Goal: Task Accomplishment & Management: Complete application form

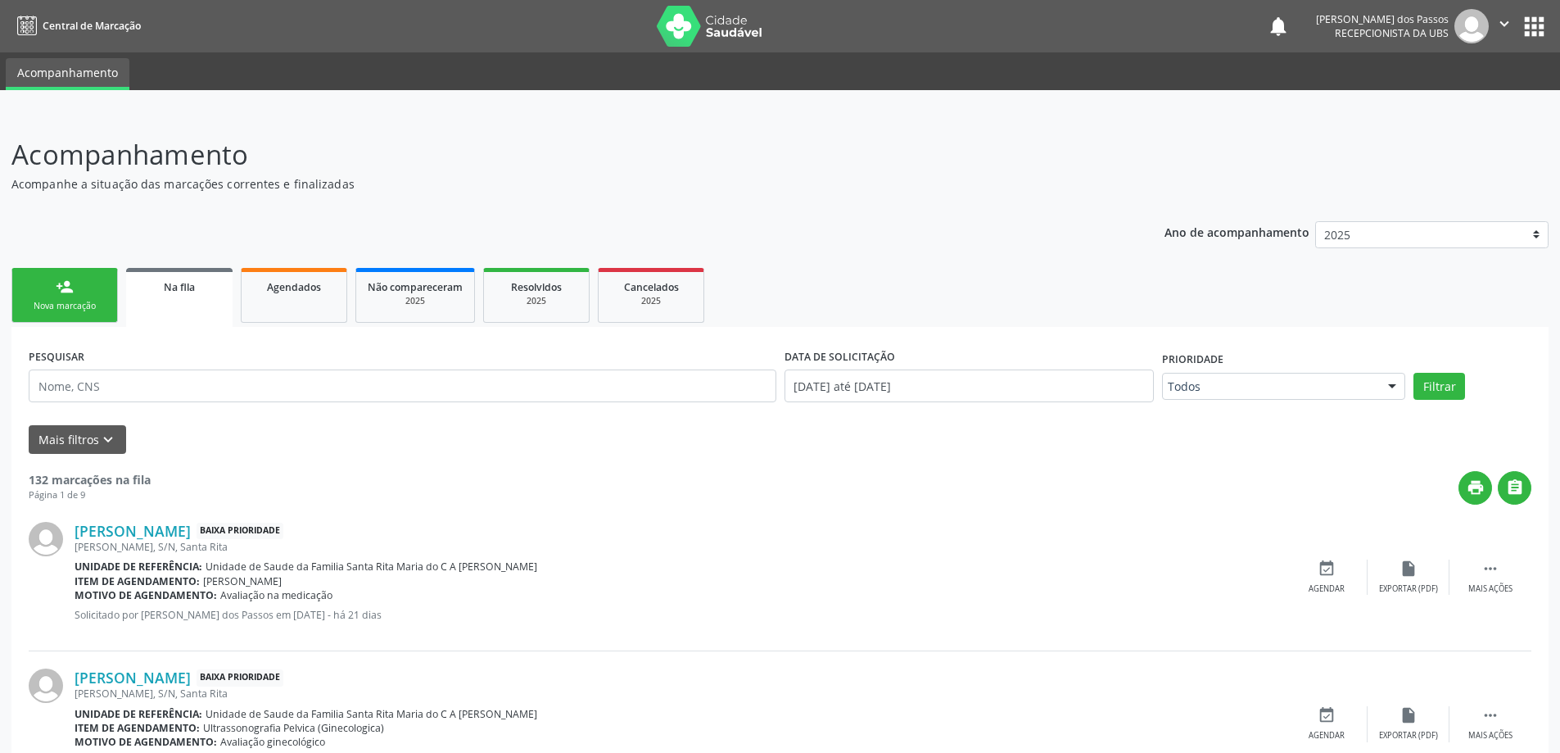
click at [82, 305] on div "Nova marcação" at bounding box center [65, 306] width 82 height 12
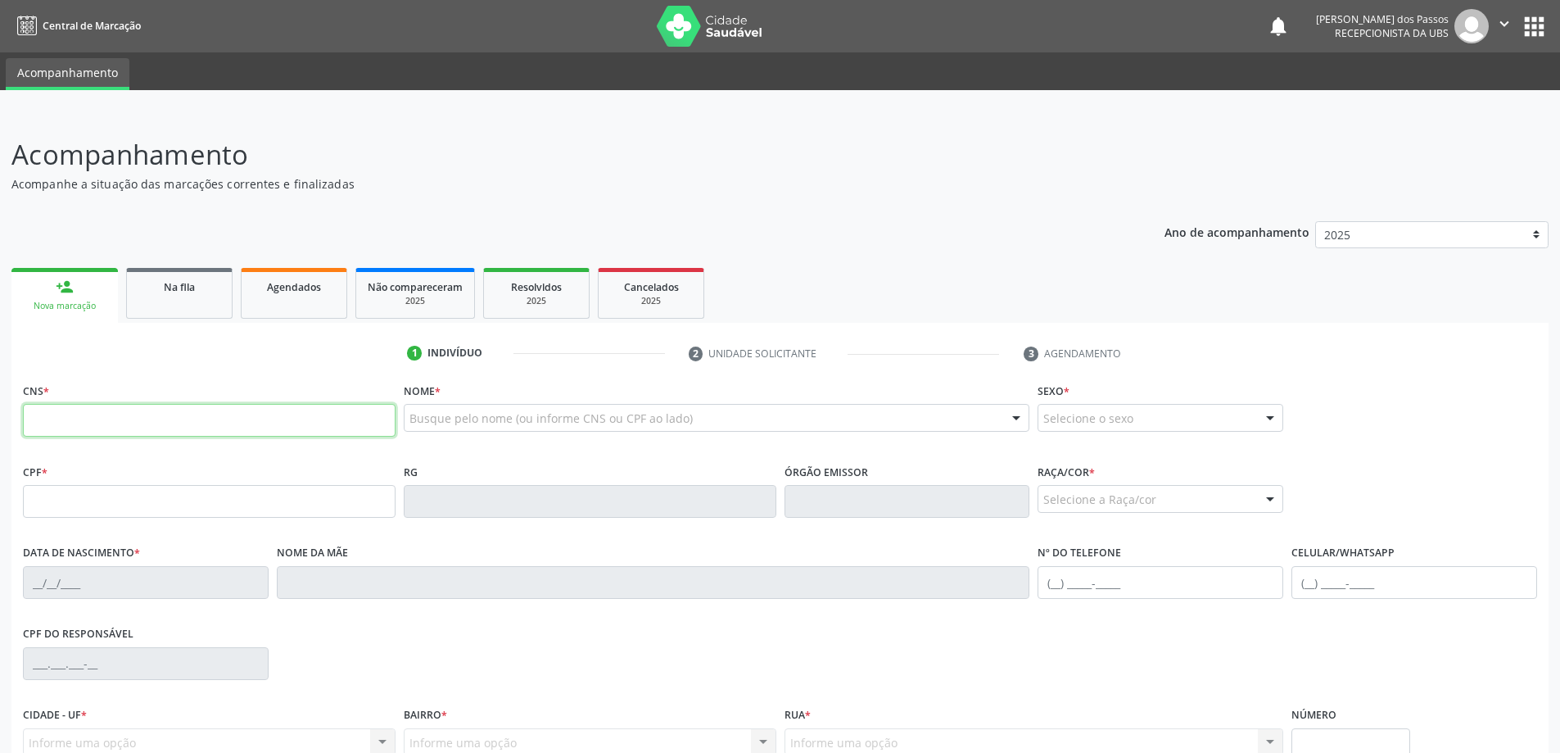
click at [95, 423] on input "text" at bounding box center [209, 420] width 373 height 33
type input "709 6016 0264 8177"
type input "131.994.244-06"
type input "[DATE]"
type input "[PERSON_NAME]"
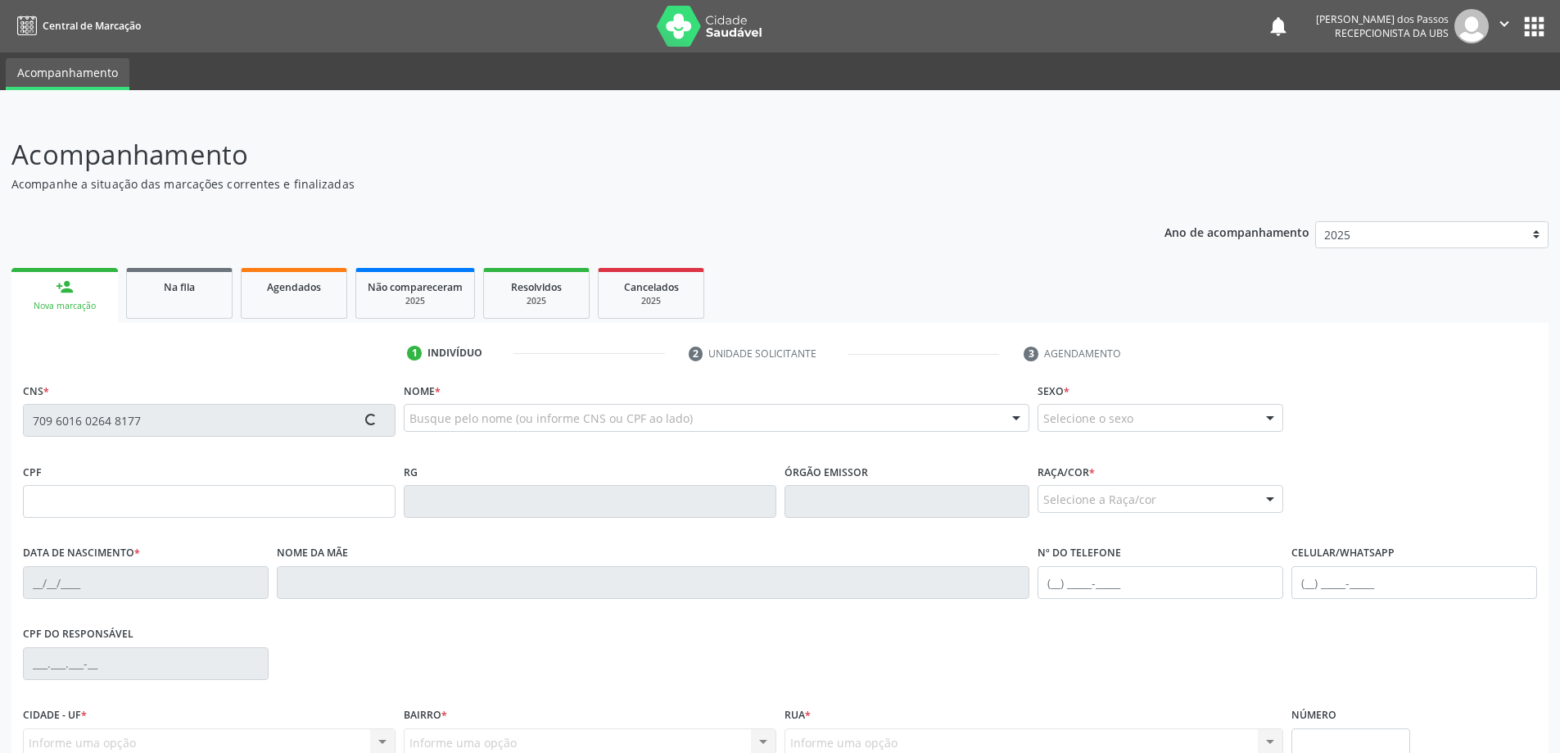
type input "[PHONE_NUMBER]"
type input "S/N"
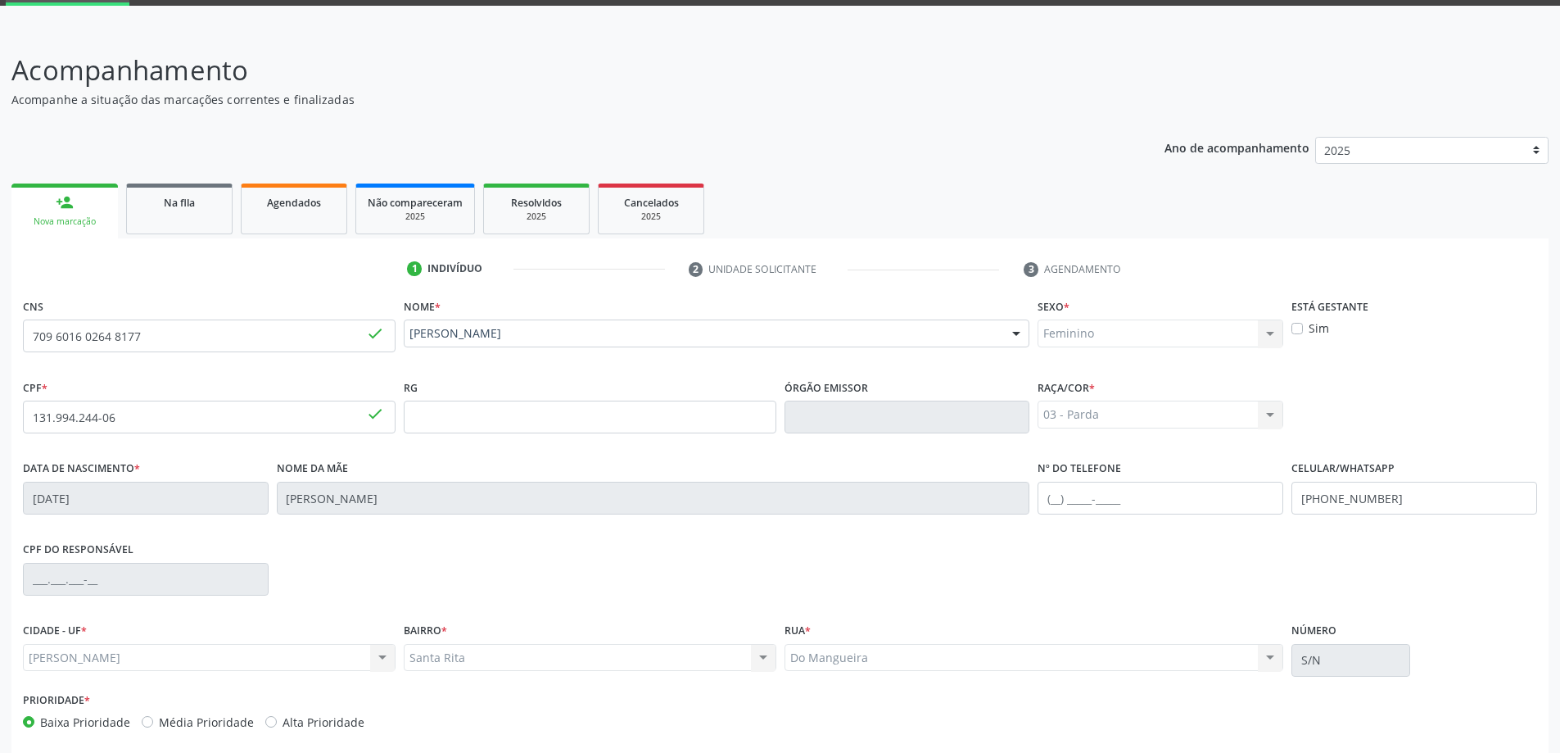
scroll to position [158, 0]
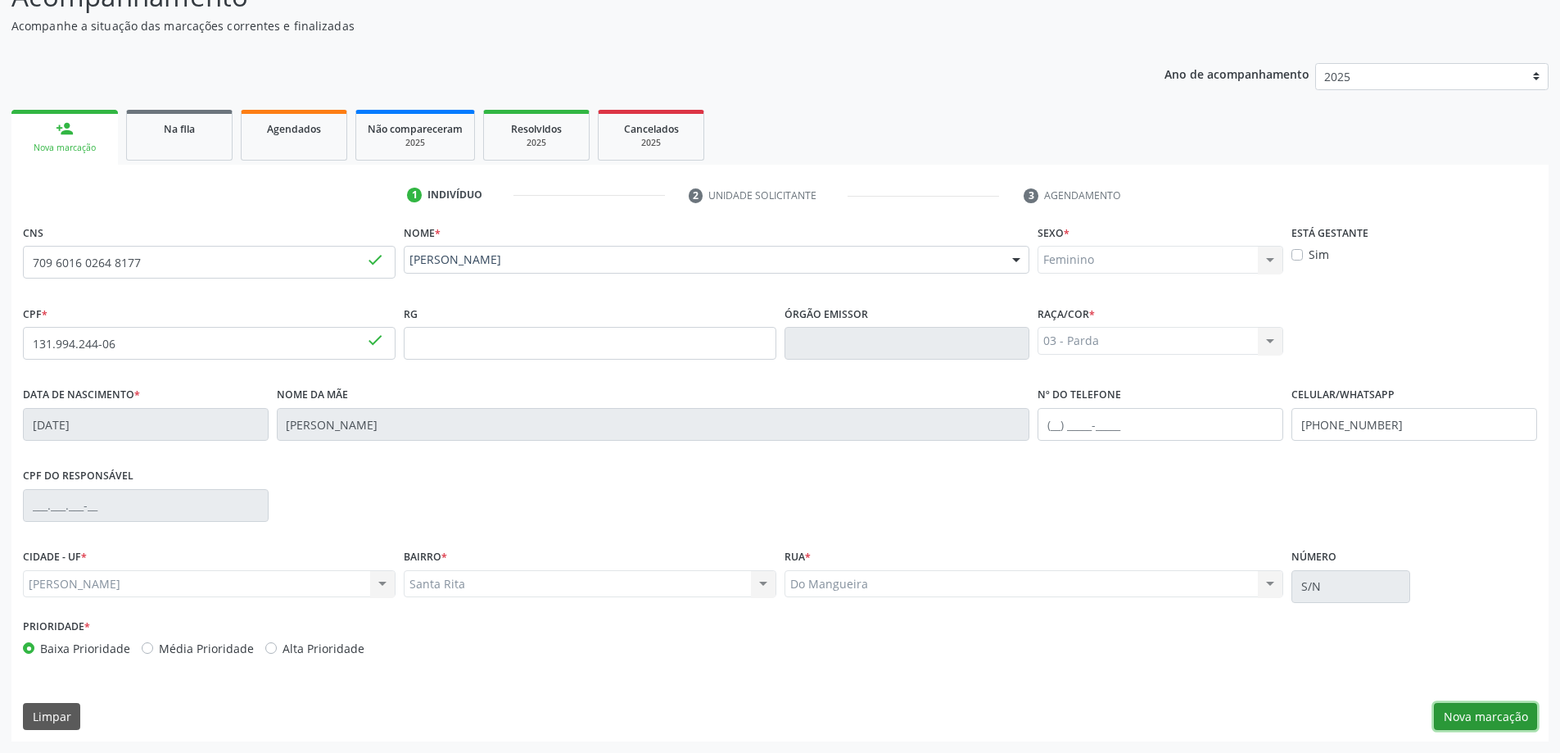
click at [1489, 722] on button "Nova marcação" at bounding box center [1485, 717] width 103 height 28
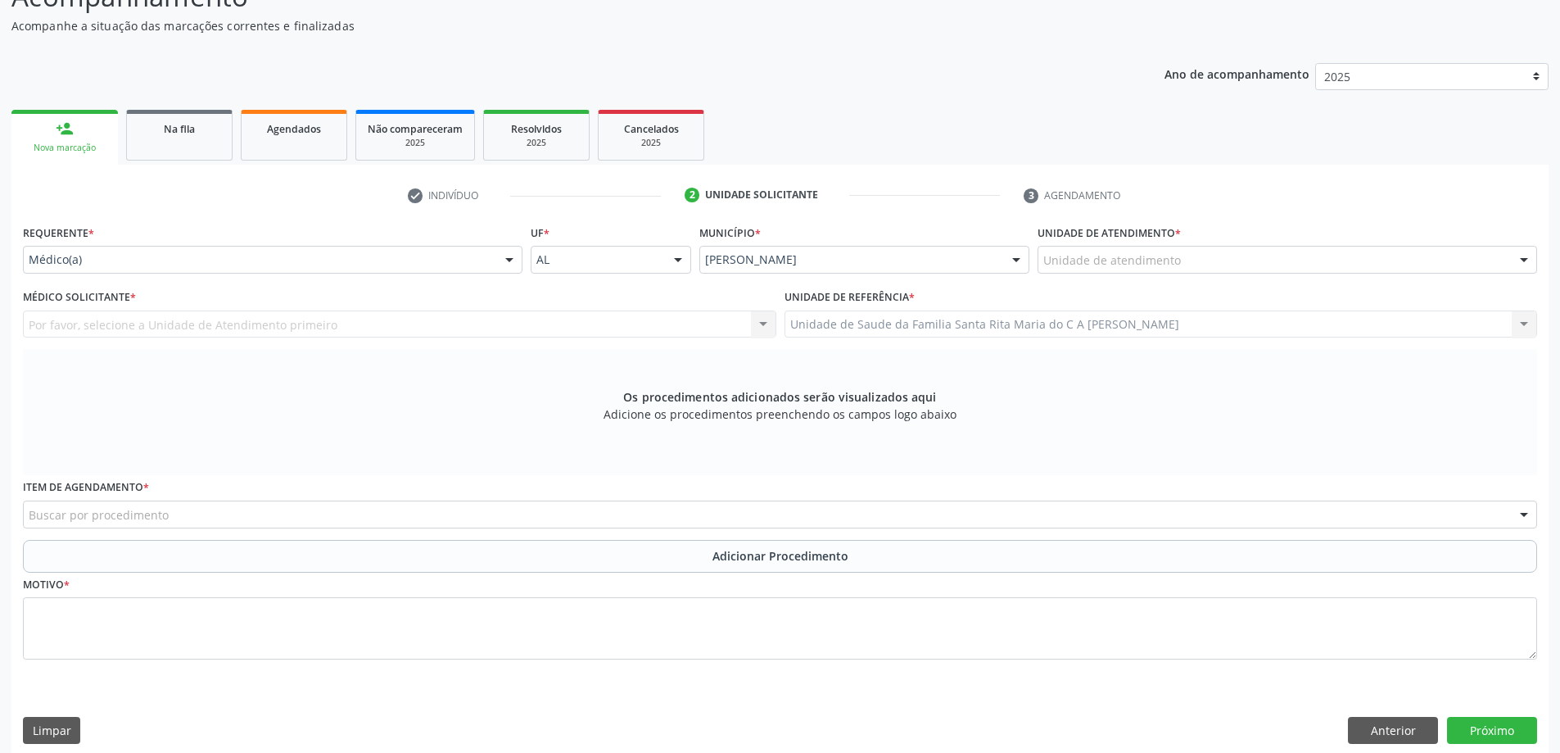
click at [1292, 261] on div "Unidade de atendimento" at bounding box center [1288, 260] width 500 height 28
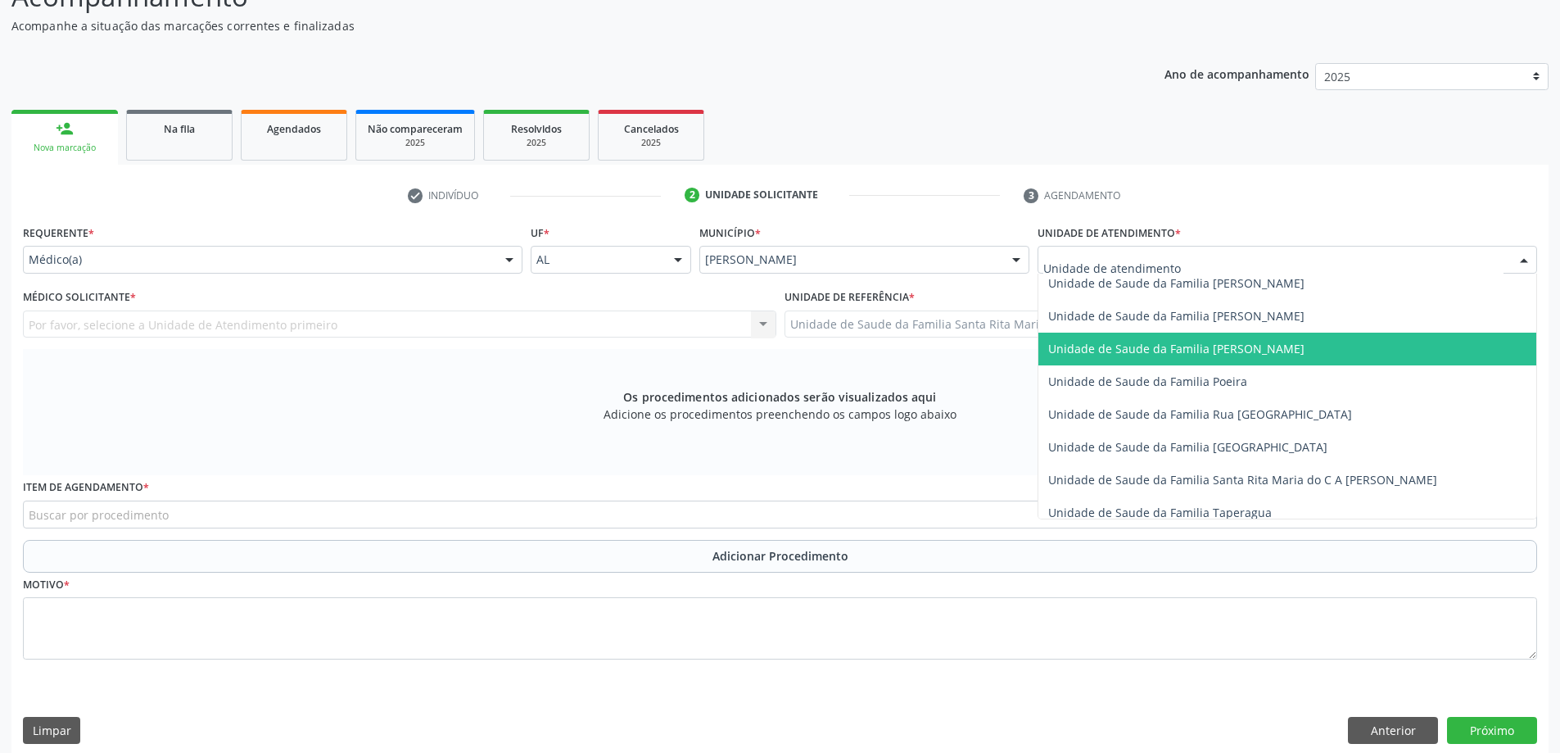
scroll to position [983, 0]
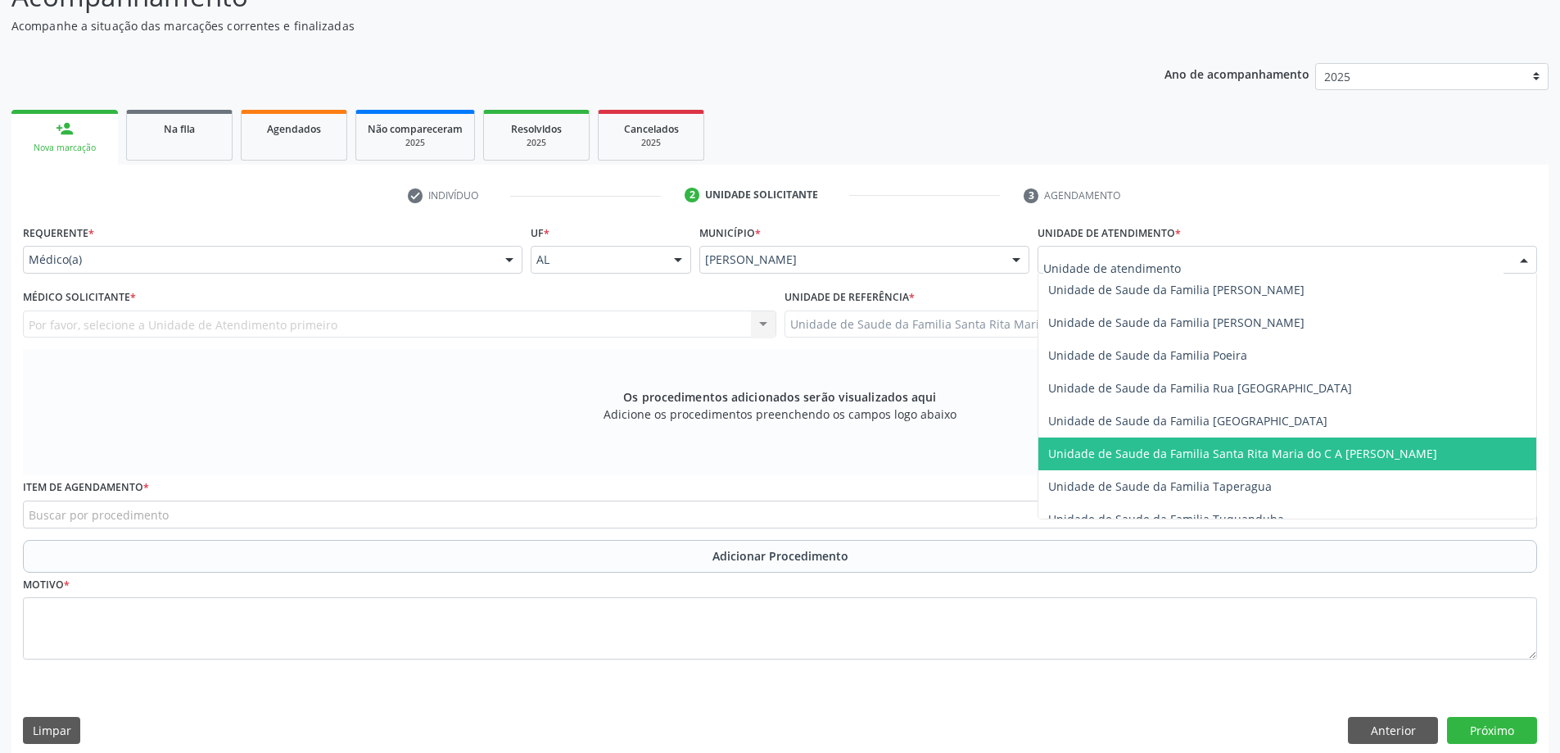
click at [1319, 450] on span "Unidade de Saude da Familia Santa Rita Maria do C A [PERSON_NAME]" at bounding box center [1242, 454] width 389 height 16
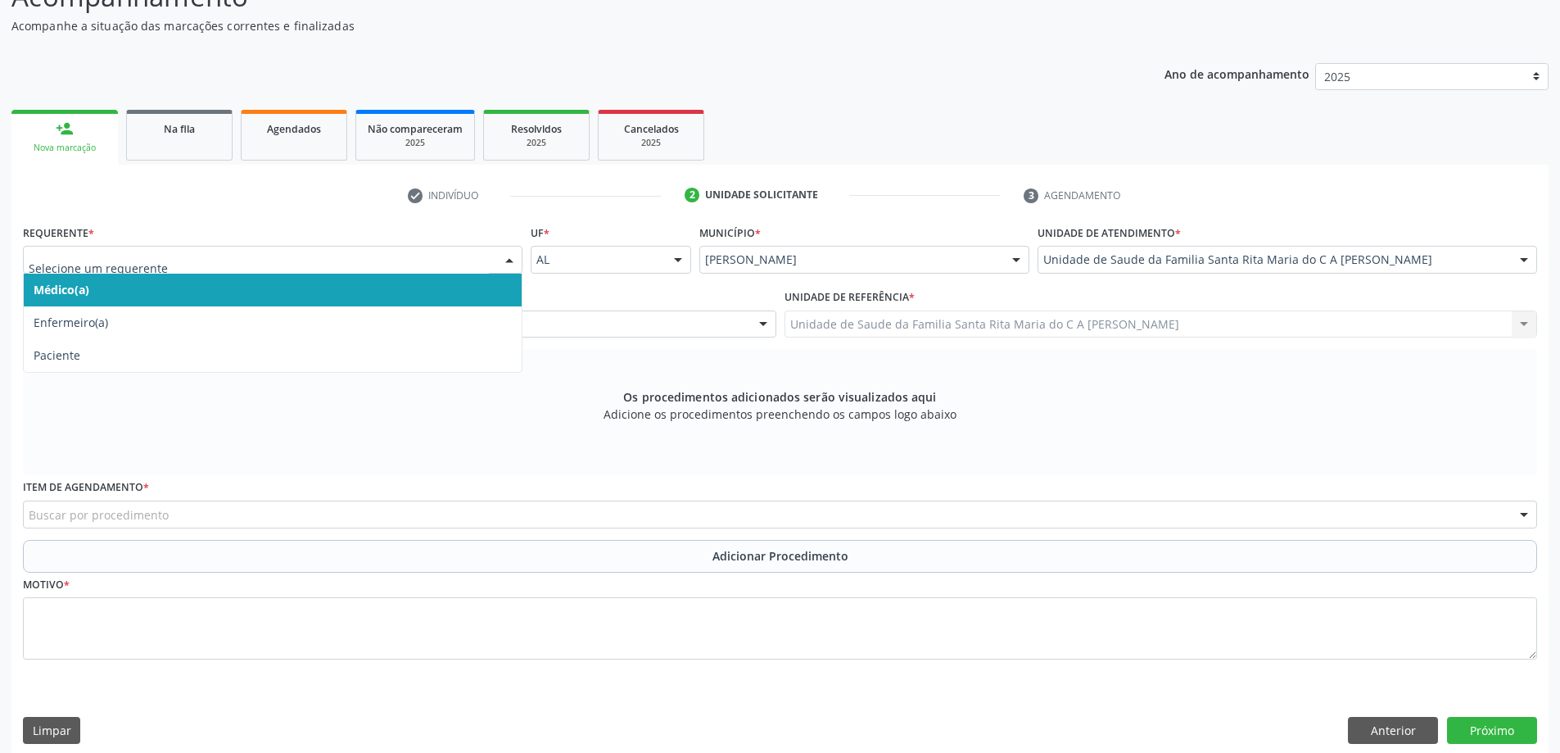
click at [334, 291] on span "Médico(a)" at bounding box center [273, 290] width 498 height 33
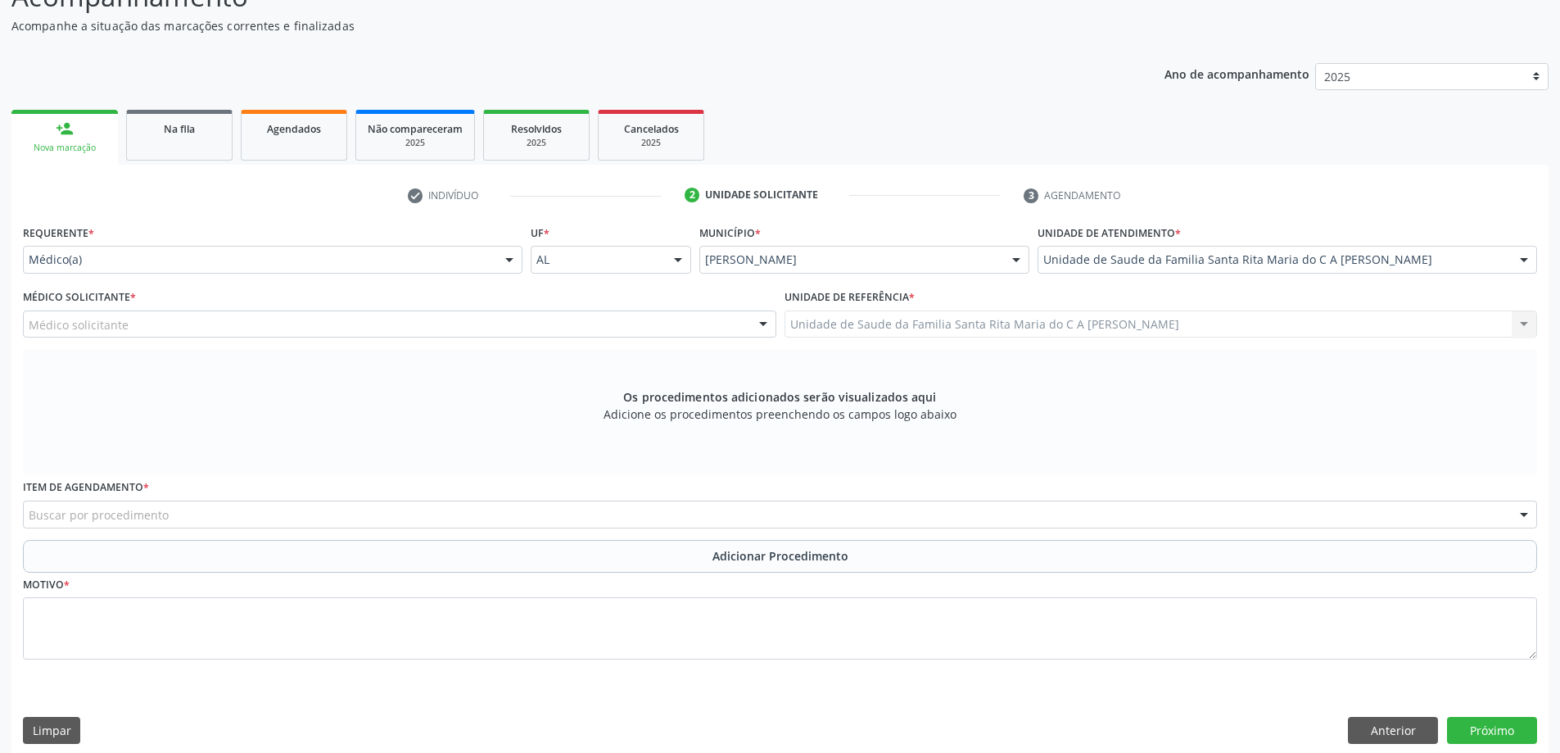
click at [192, 325] on div "Médico solicitante" at bounding box center [400, 324] width 754 height 28
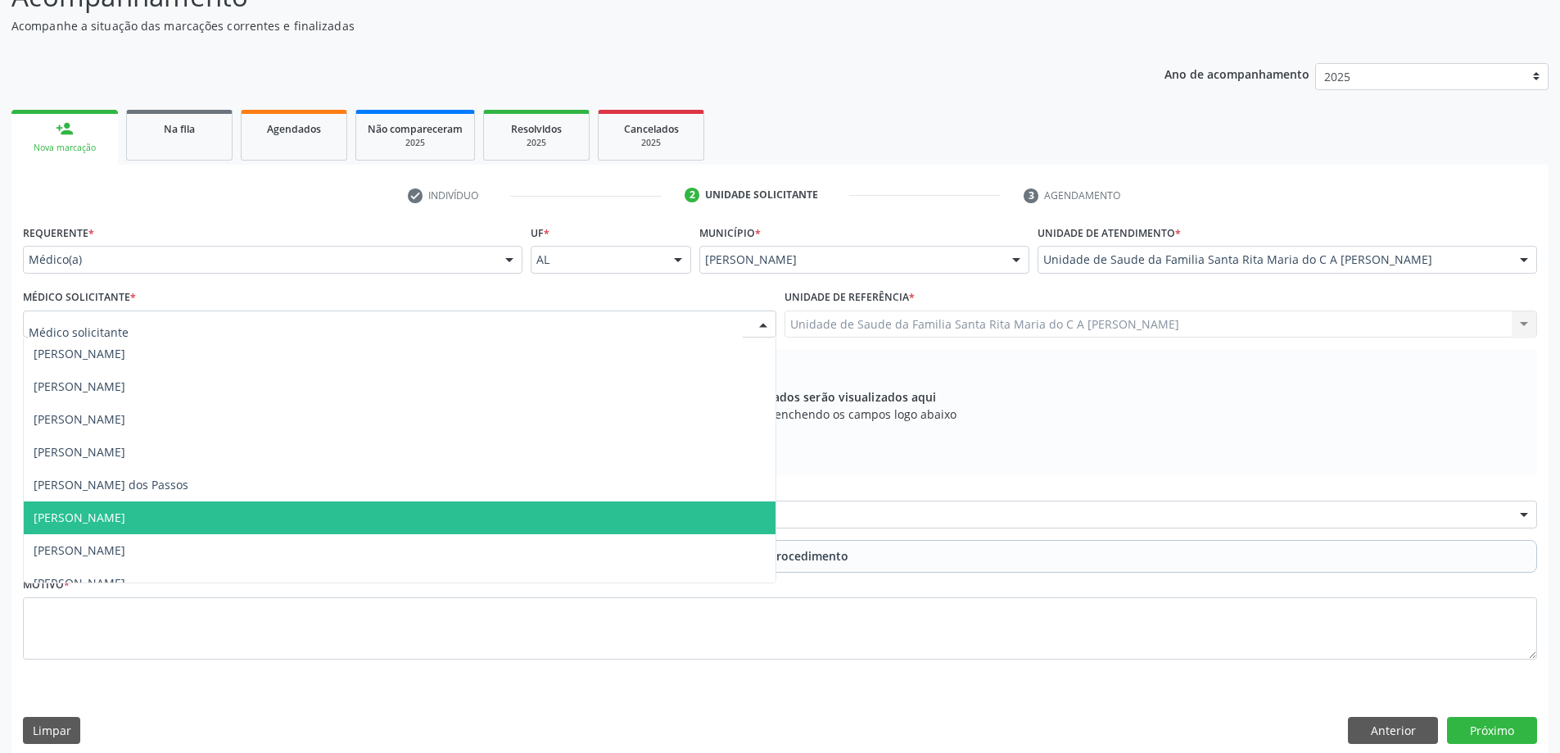
scroll to position [17, 0]
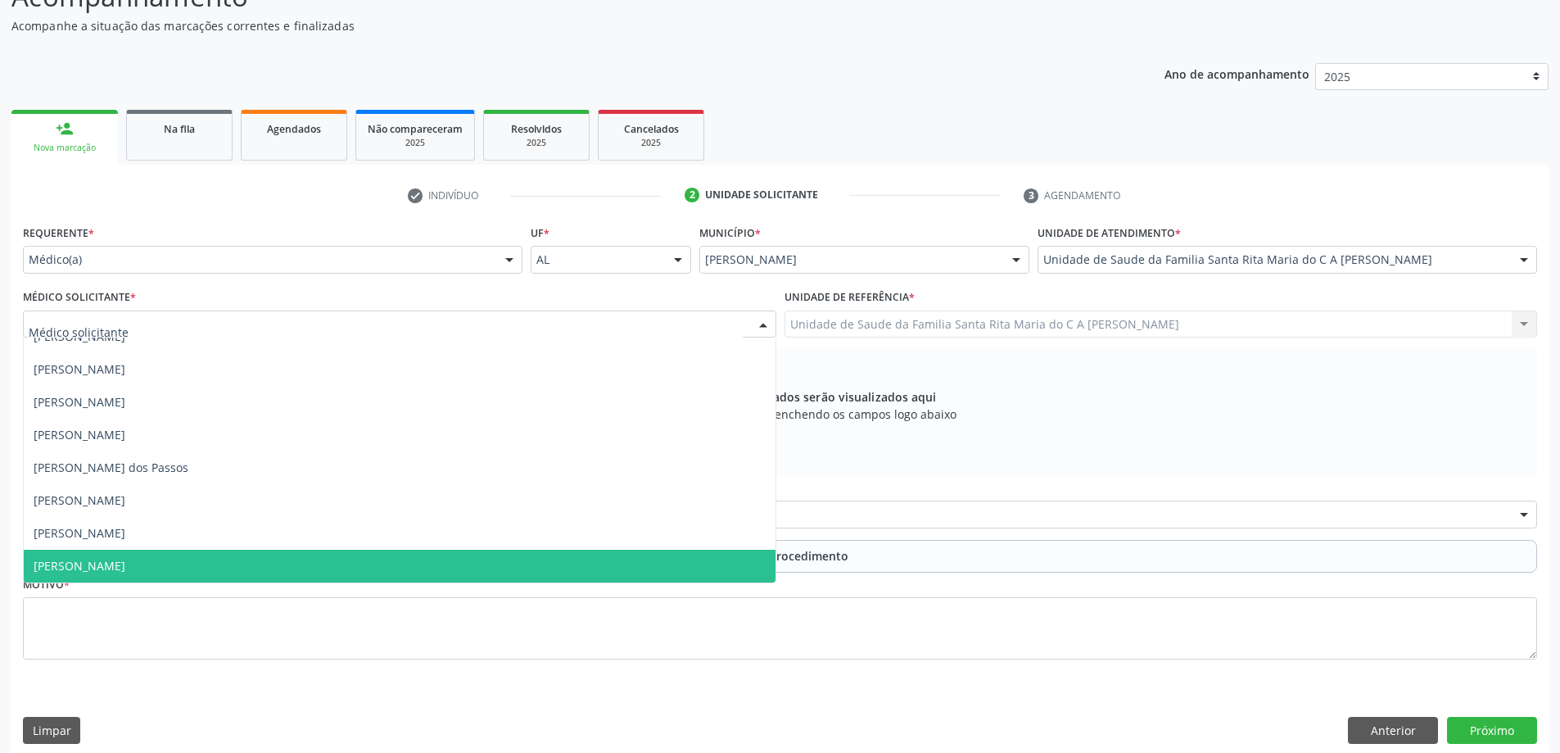
click at [188, 564] on span "[PERSON_NAME]" at bounding box center [400, 566] width 752 height 33
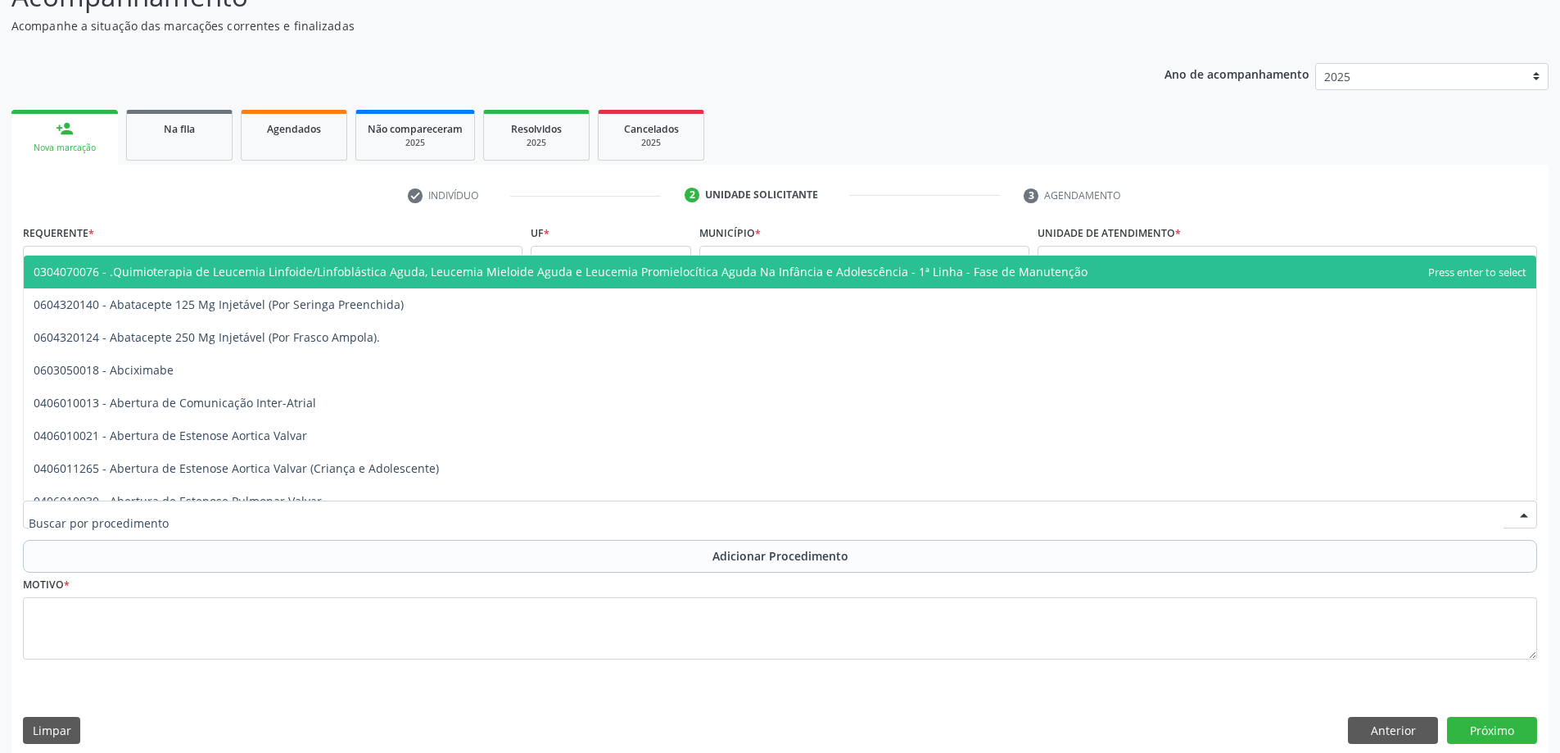
click at [200, 520] on div at bounding box center [780, 514] width 1514 height 28
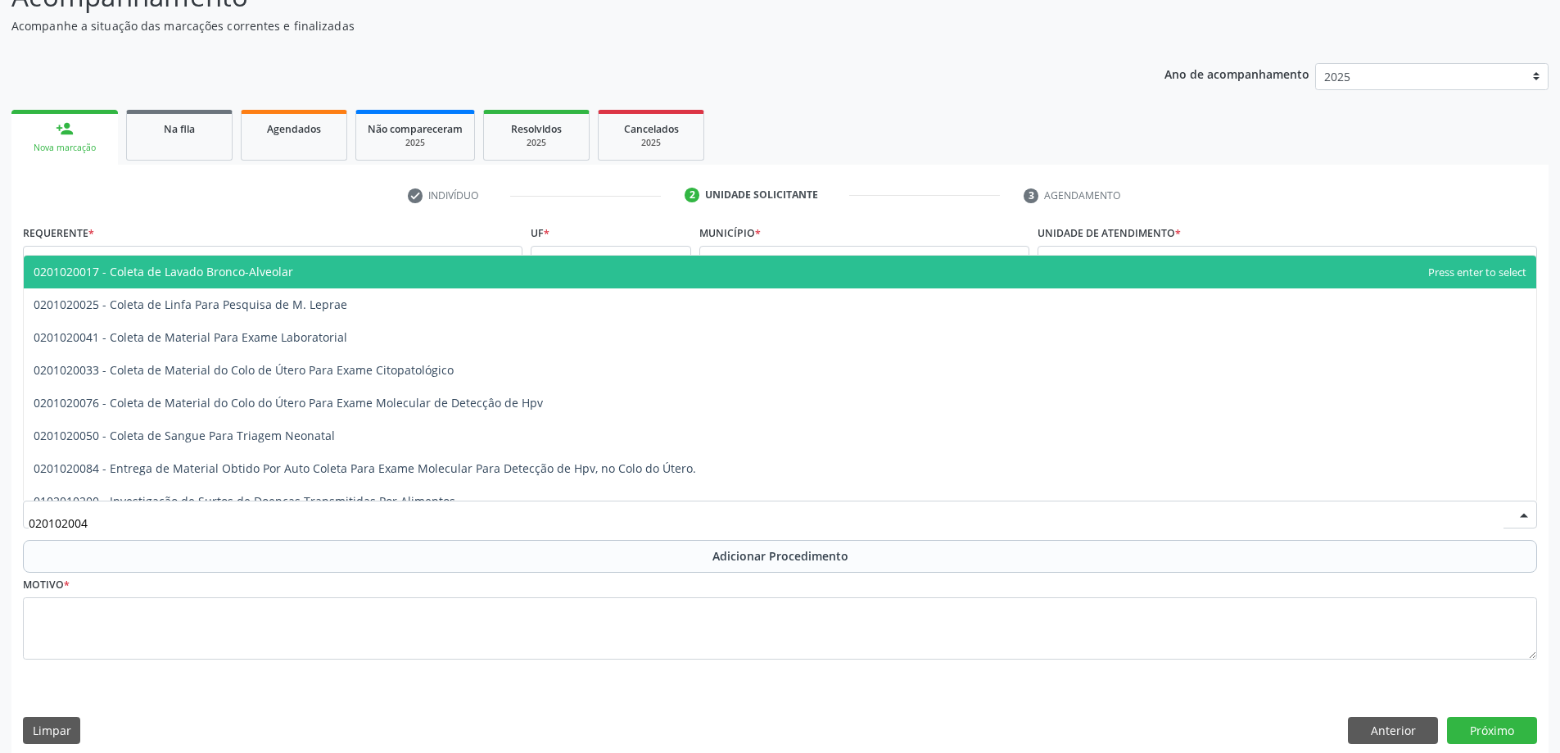
type input "0201020041"
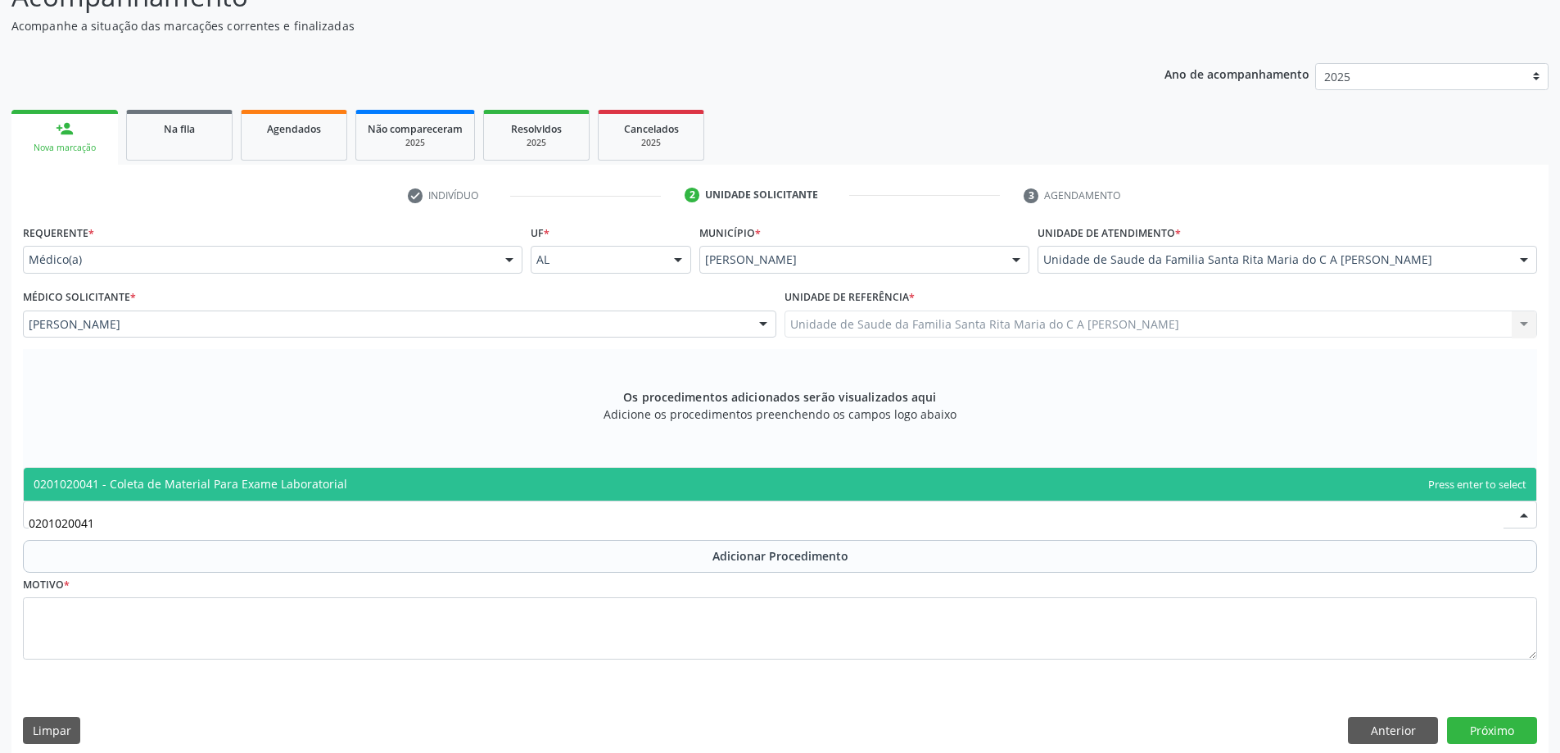
click at [223, 491] on span "0201020041 - Coleta de Material Para Exame Laboratorial" at bounding box center [191, 484] width 314 height 16
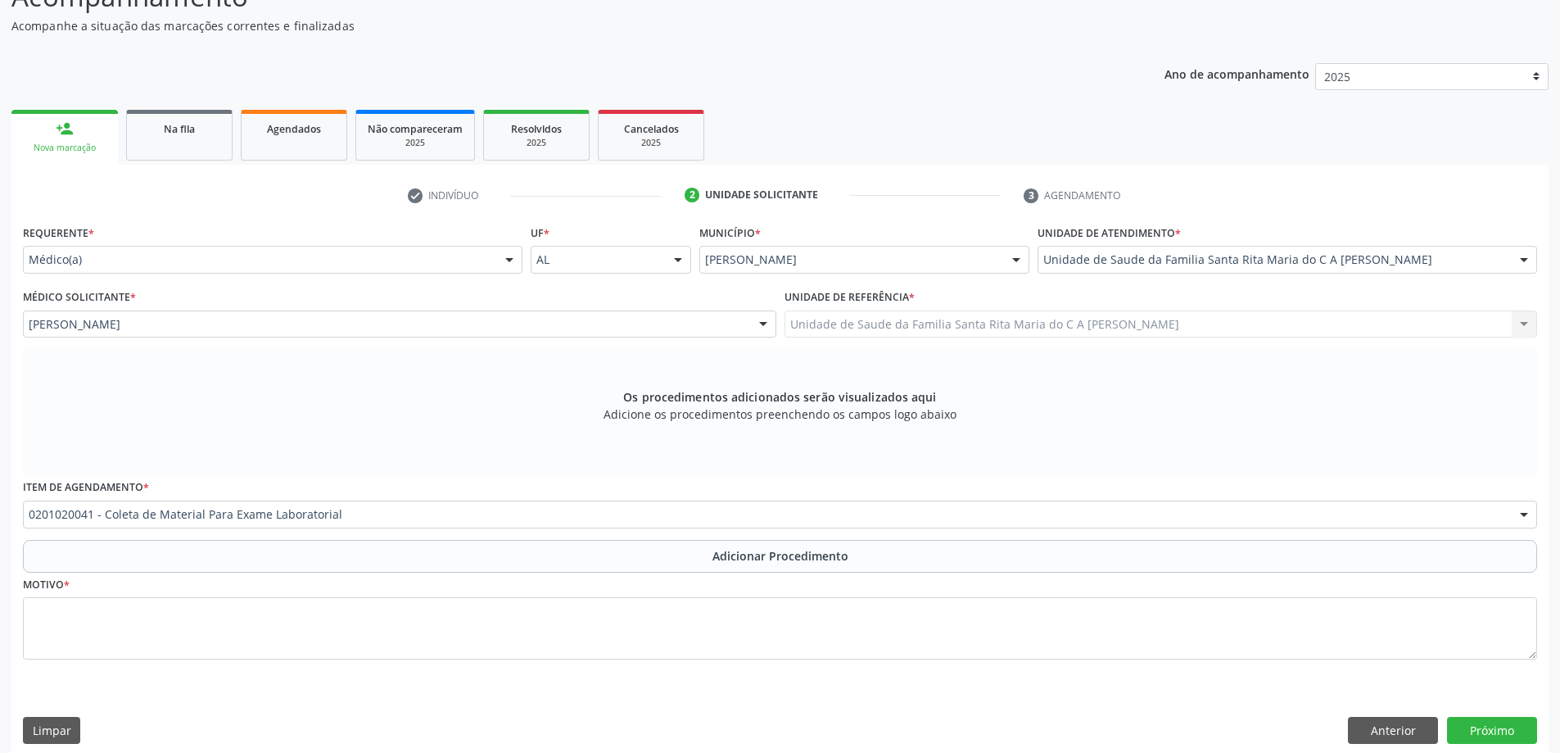
click at [170, 566] on button "Adicionar Procedimento" at bounding box center [780, 556] width 1514 height 33
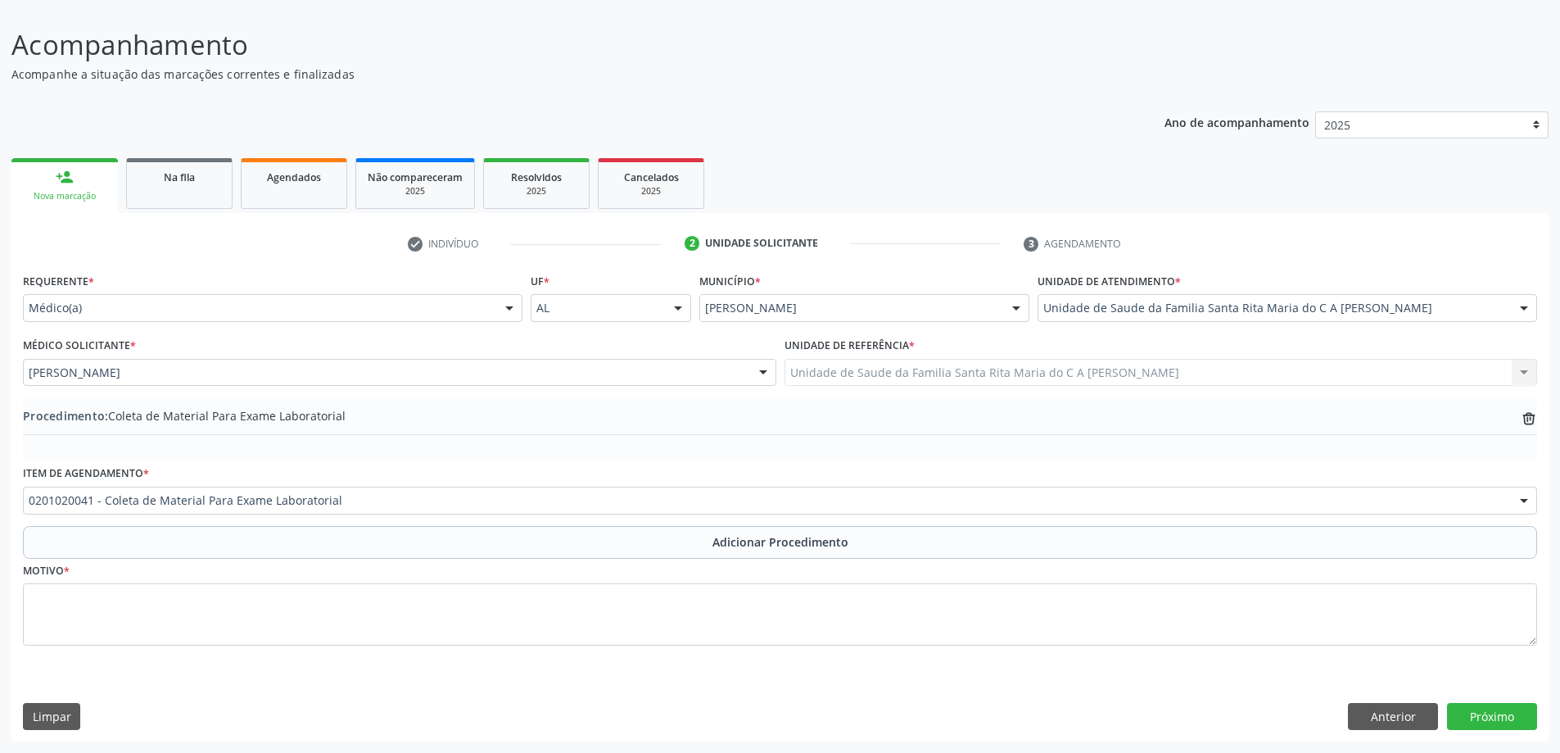
scroll to position [110, 0]
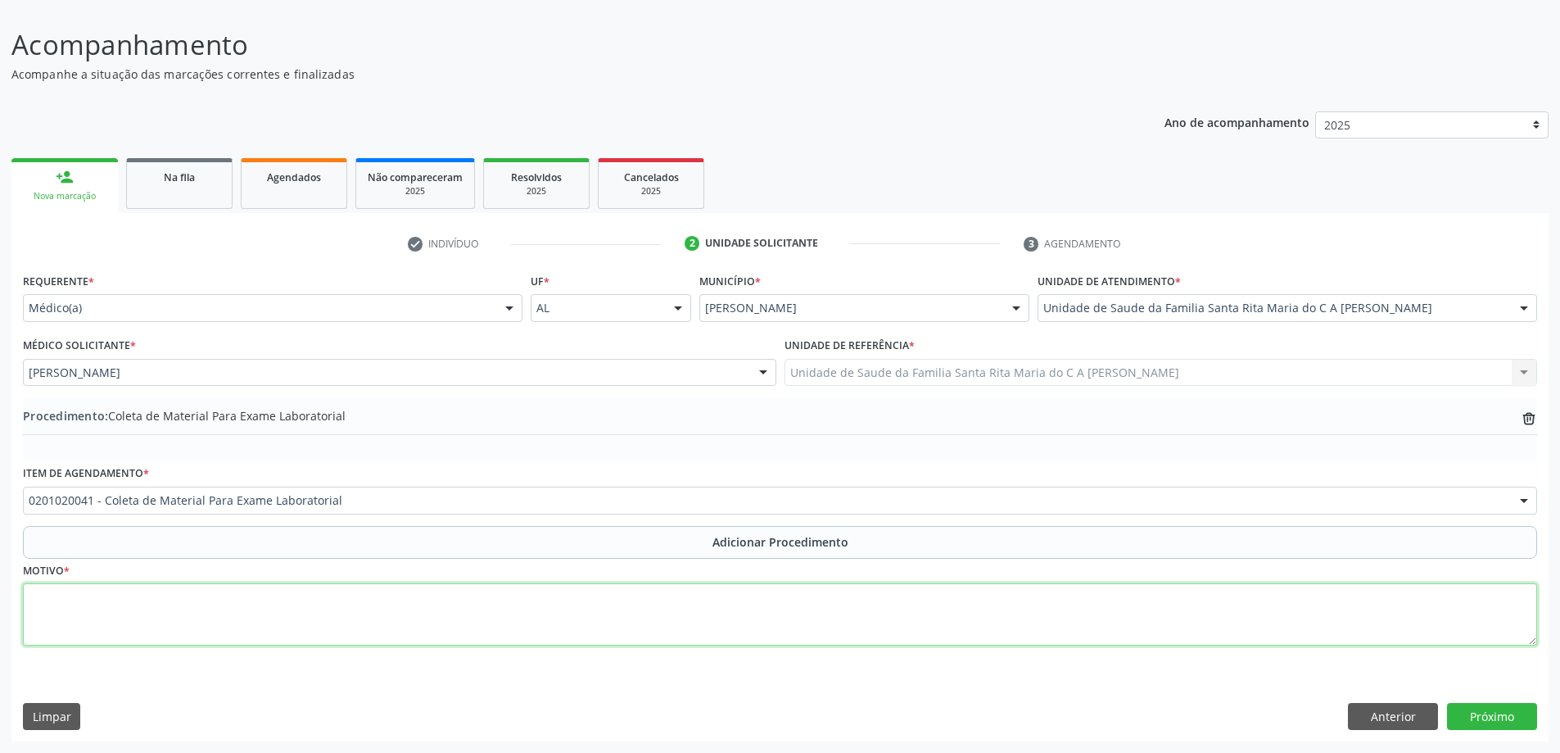
click at [298, 622] on textarea at bounding box center [780, 614] width 1514 height 62
type textarea "GRAVIDEZ"
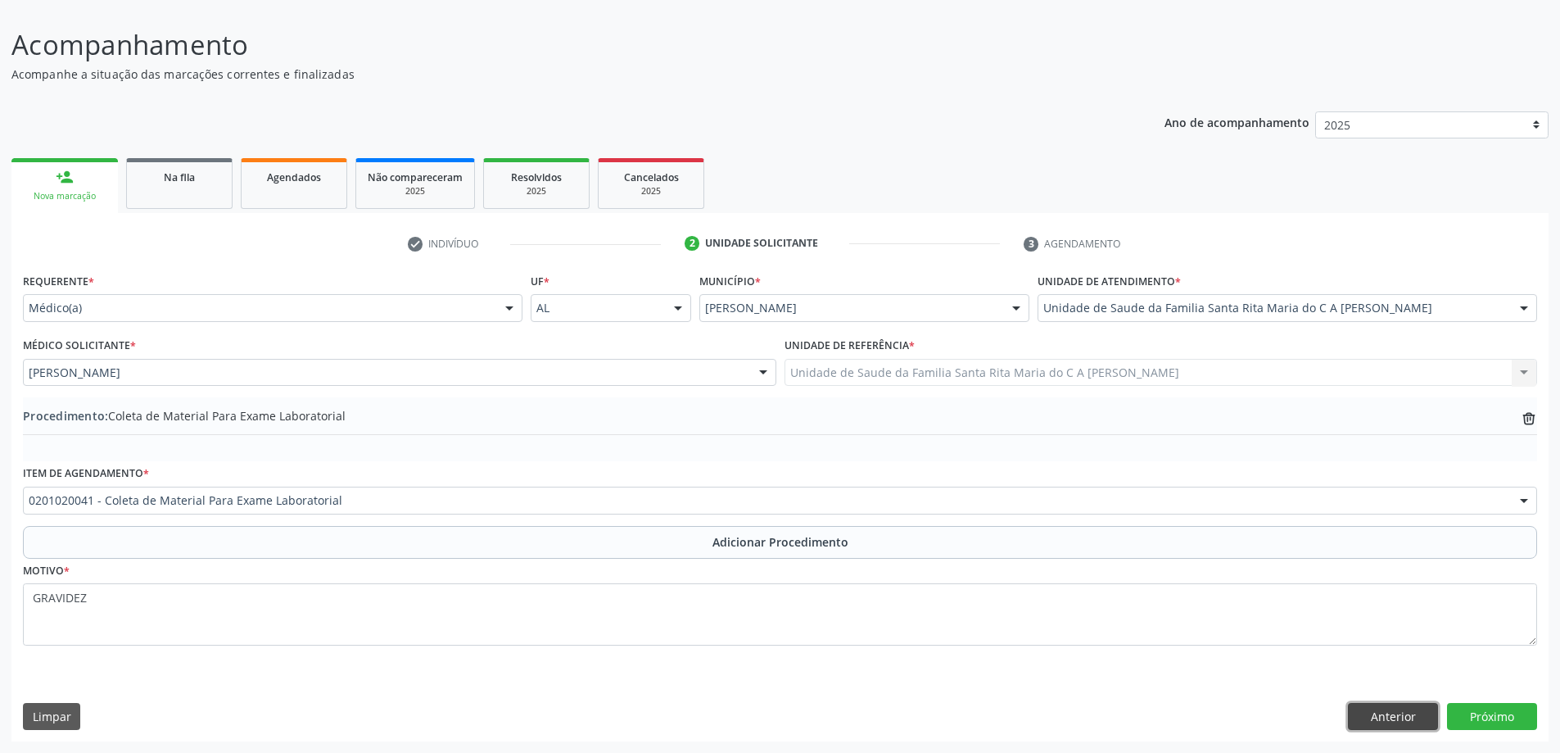
click at [1370, 721] on button "Anterior" at bounding box center [1393, 717] width 90 height 28
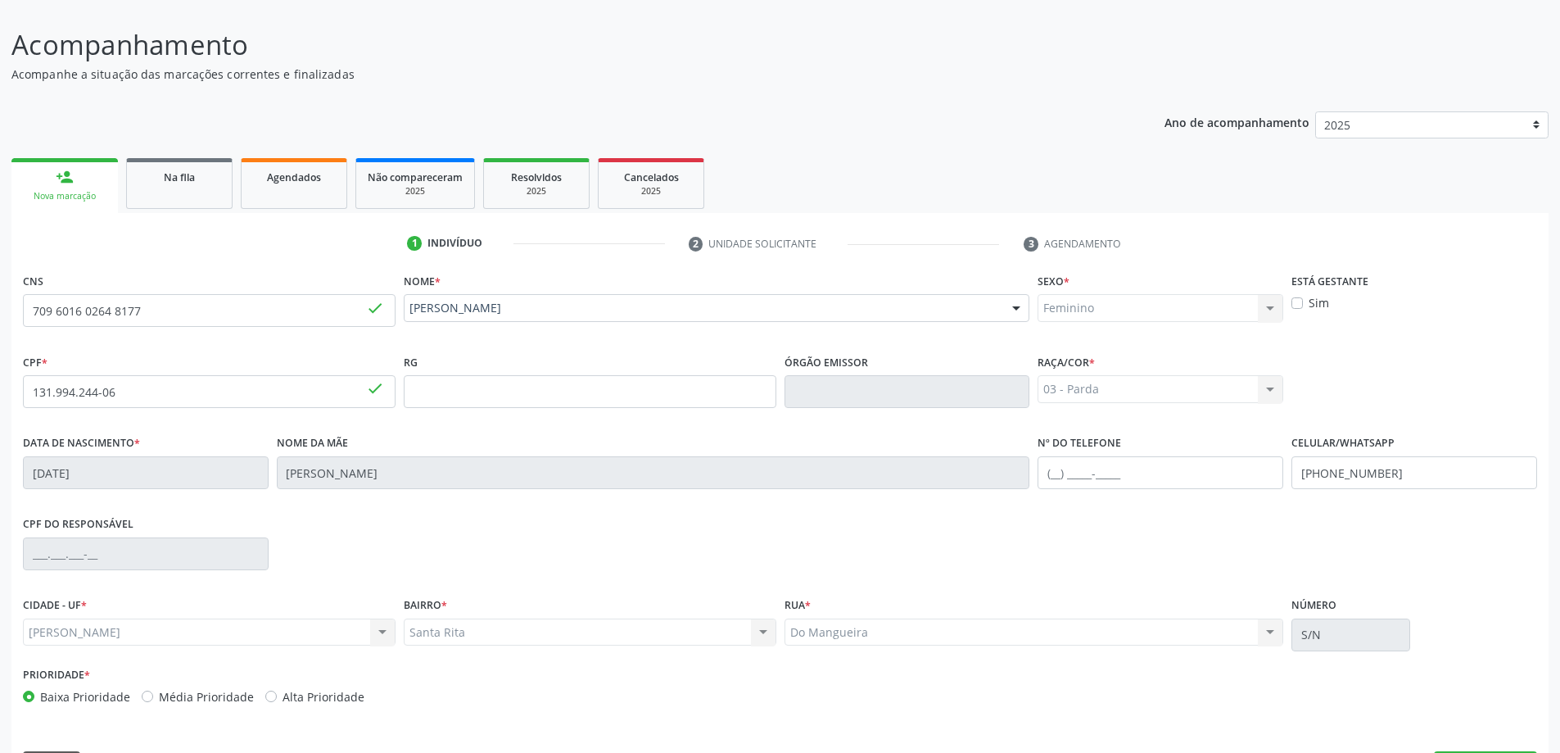
click at [1309, 303] on label "Sim" at bounding box center [1319, 302] width 20 height 17
click at [1297, 303] on input "Sim" at bounding box center [1297, 301] width 11 height 15
checkbox input "true"
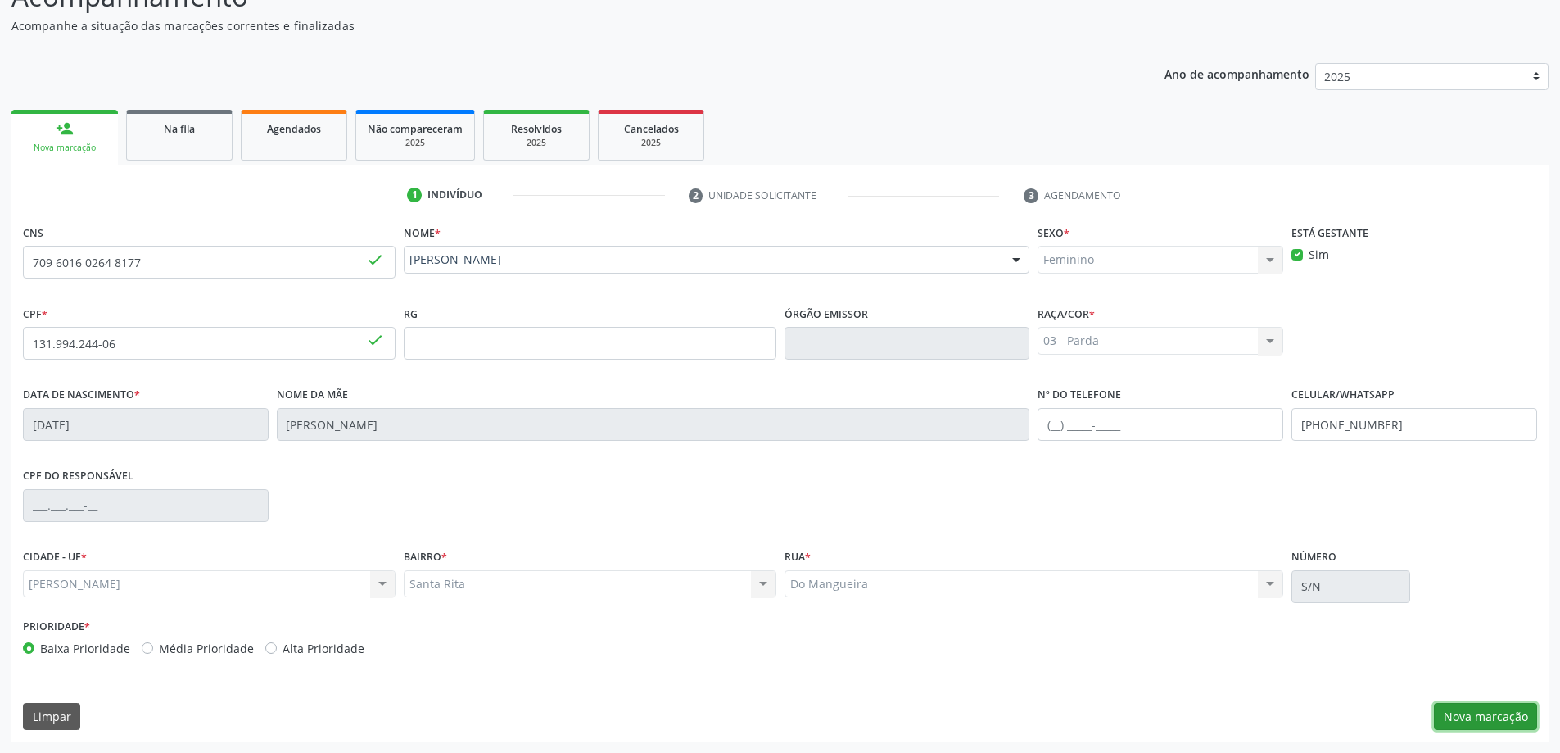
click at [1478, 717] on button "Nova marcação" at bounding box center [1485, 717] width 103 height 28
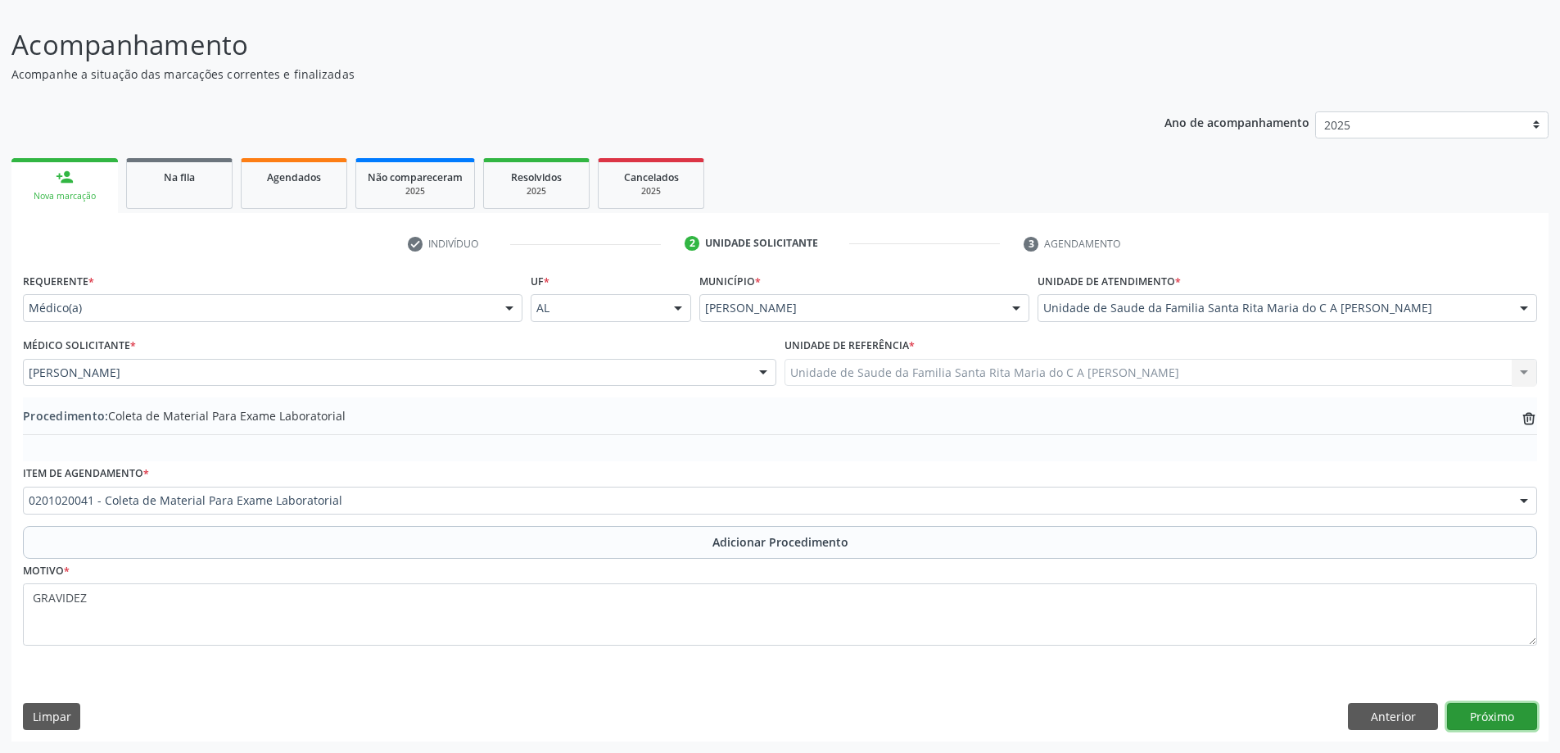
click at [1478, 713] on button "Próximo" at bounding box center [1492, 717] width 90 height 28
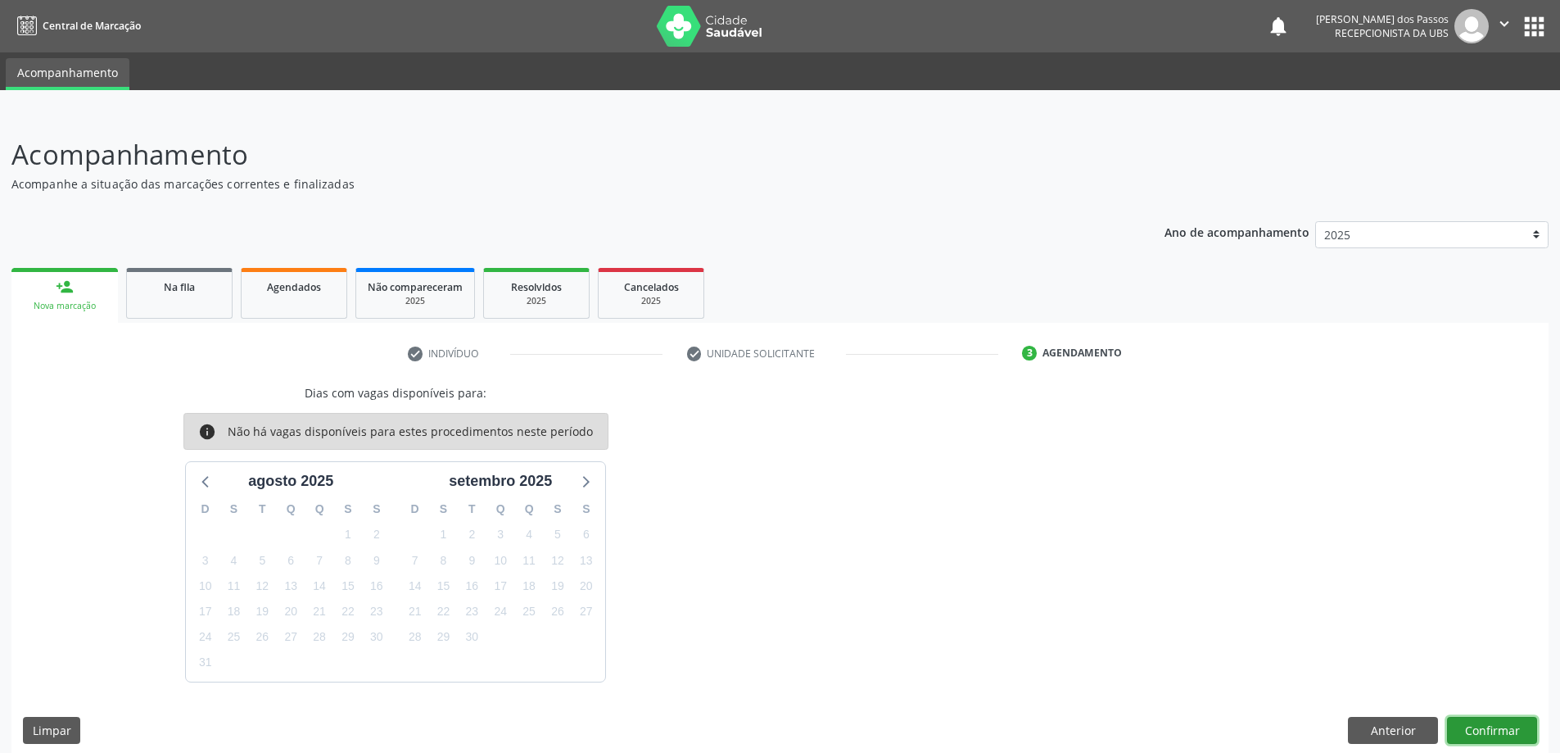
click at [1486, 730] on button "Confirmar" at bounding box center [1492, 731] width 90 height 28
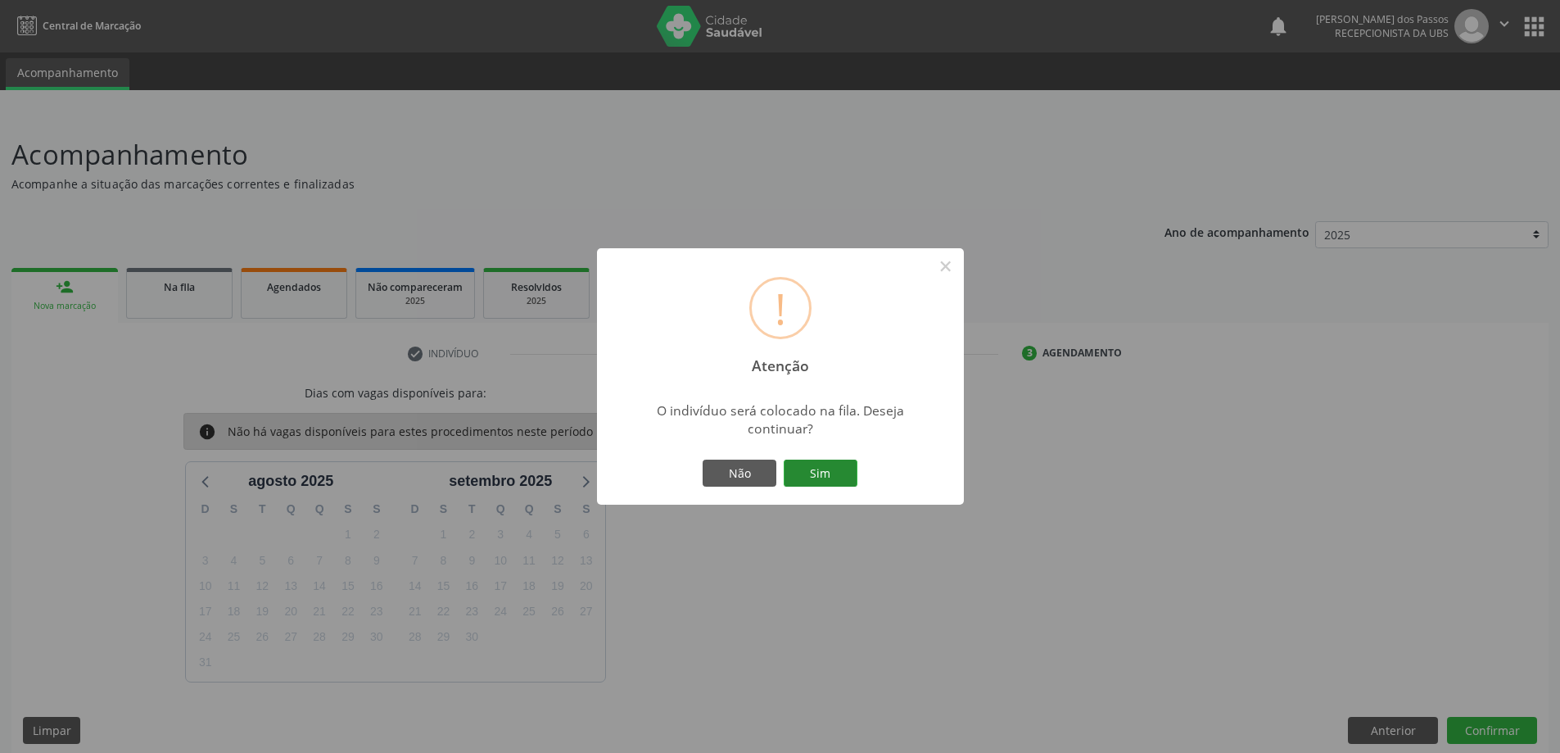
click at [837, 482] on button "Sim" at bounding box center [821, 473] width 74 height 28
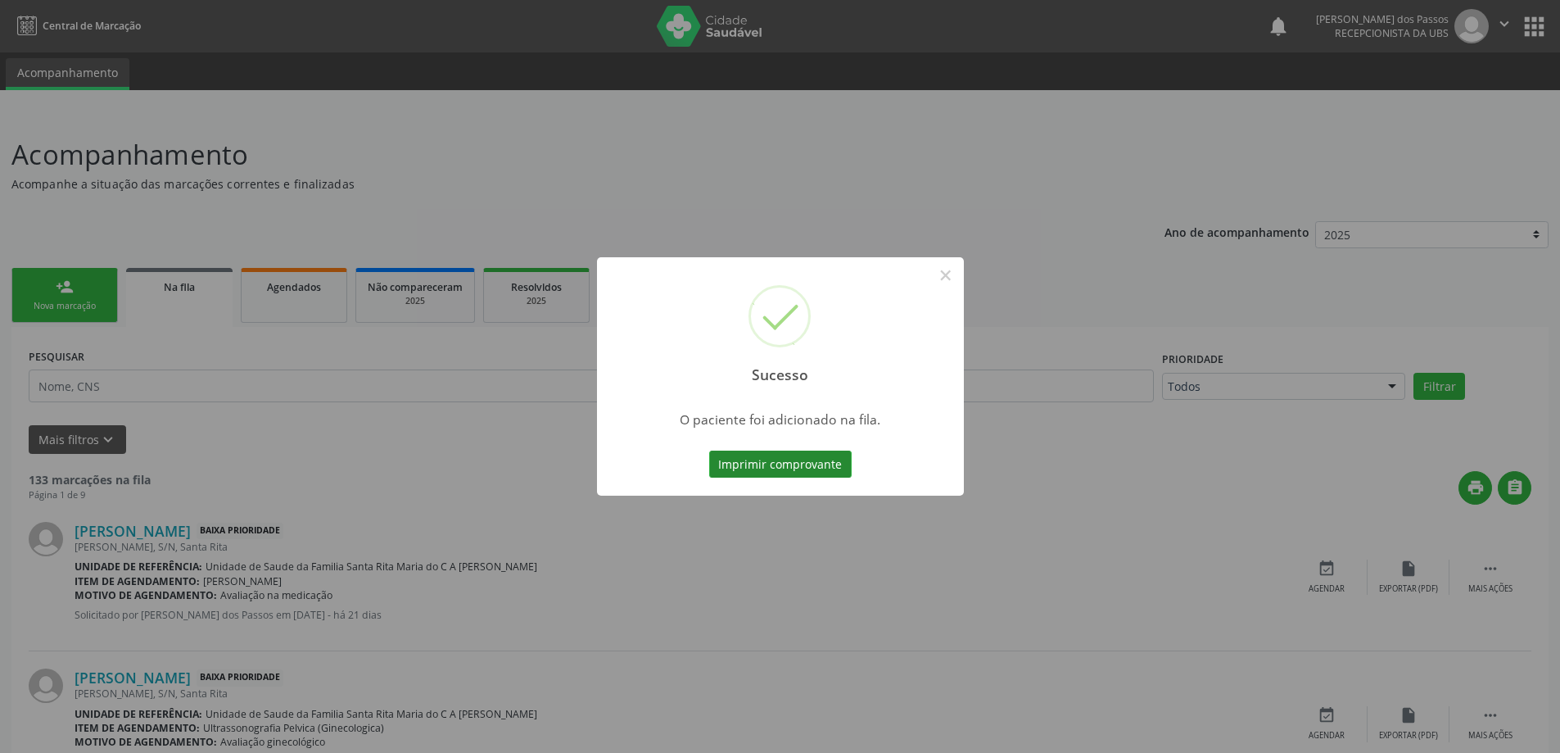
click at [824, 468] on button "Imprimir comprovante" at bounding box center [780, 464] width 143 height 28
